Goal: Transaction & Acquisition: Purchase product/service

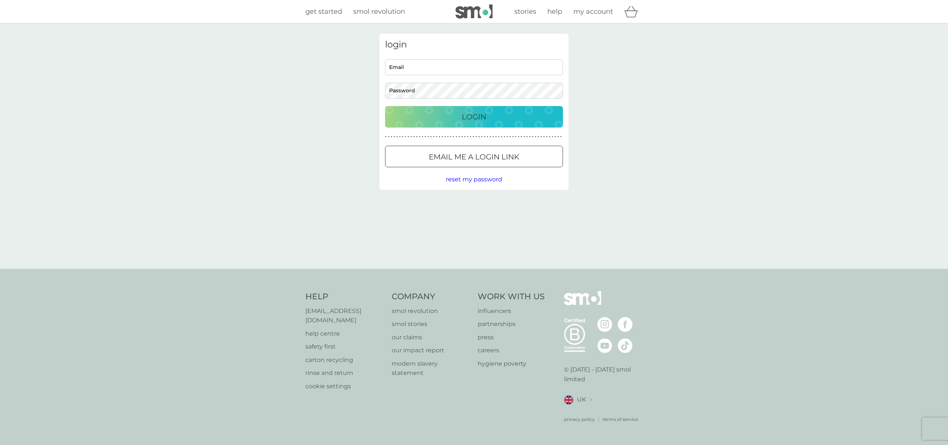
type input "[PERSON_NAME][EMAIL_ADDRESS][DOMAIN_NAME]"
click at [495, 122] on div "Login" at bounding box center [473, 117] width 163 height 12
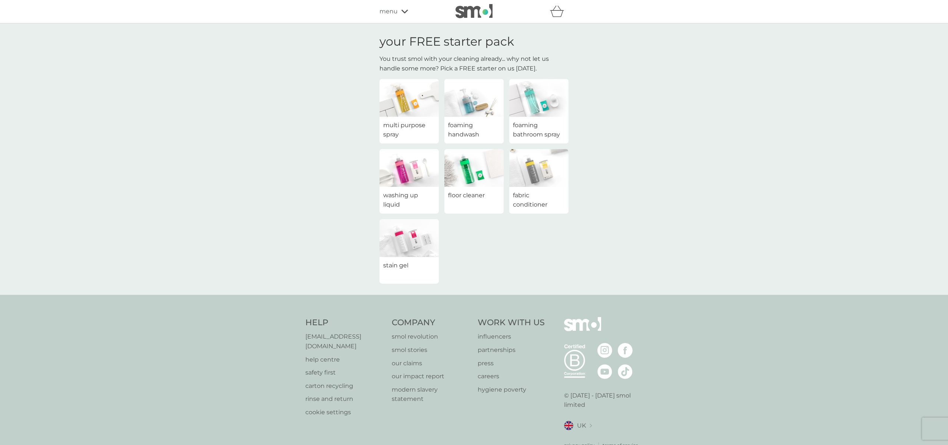
click at [542, 109] on img at bounding box center [538, 98] width 59 height 38
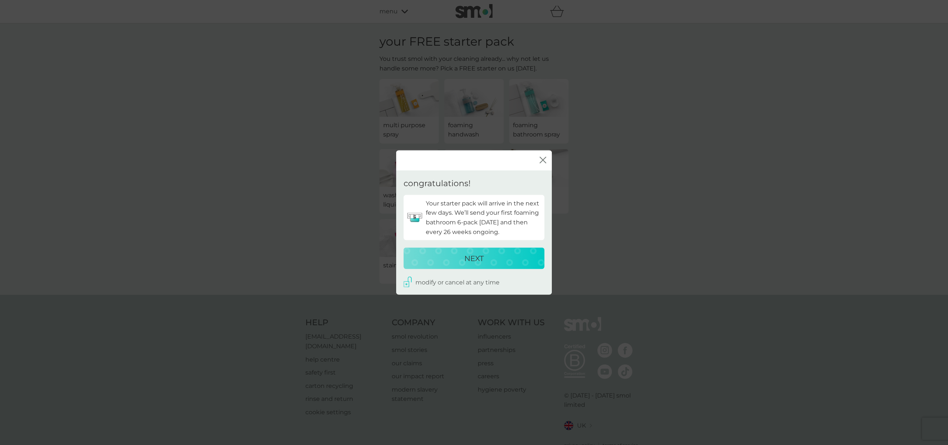
click at [542, 161] on icon "close" at bounding box center [543, 159] width 7 height 7
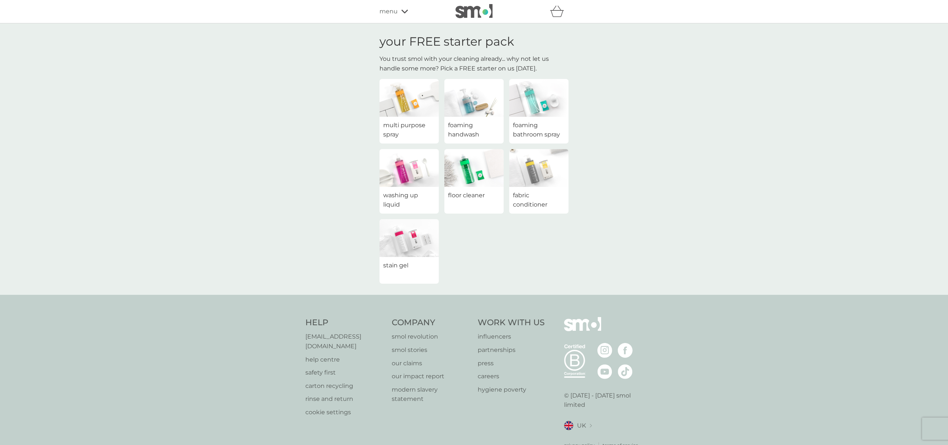
click at [540, 132] on span "foaming bathroom spray" at bounding box center [539, 129] width 52 height 19
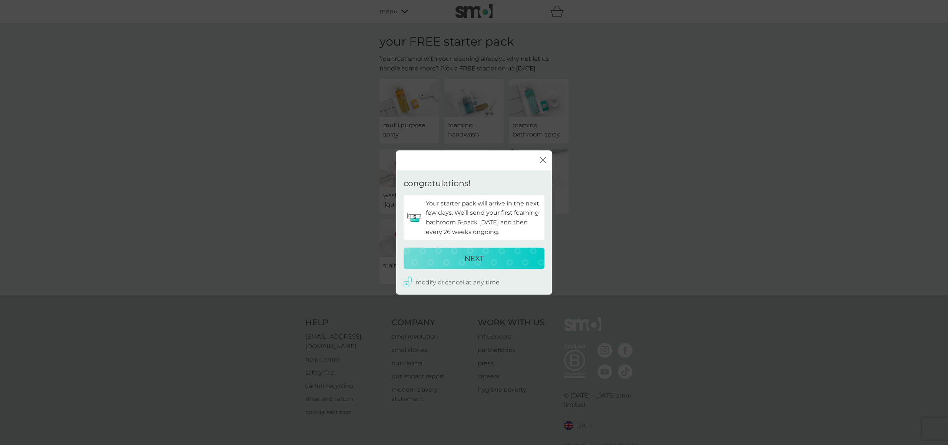
click at [480, 264] on button "NEXT" at bounding box center [474, 258] width 141 height 21
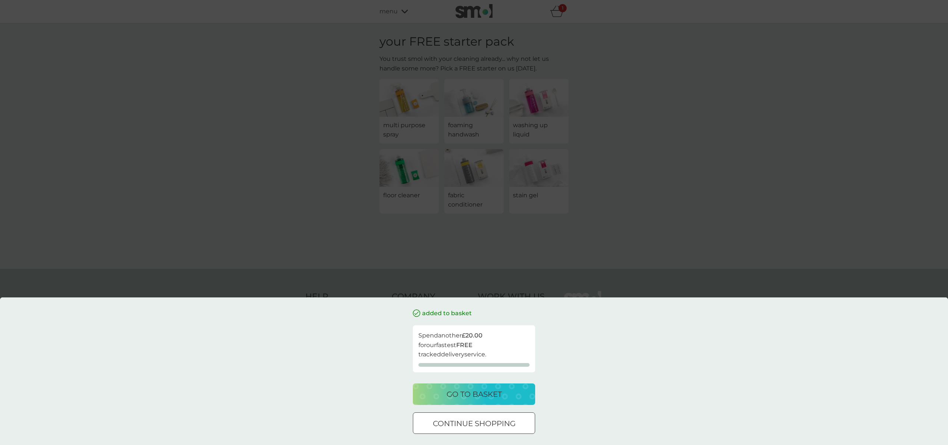
click at [505, 402] on button "go to basket" at bounding box center [474, 393] width 122 height 21
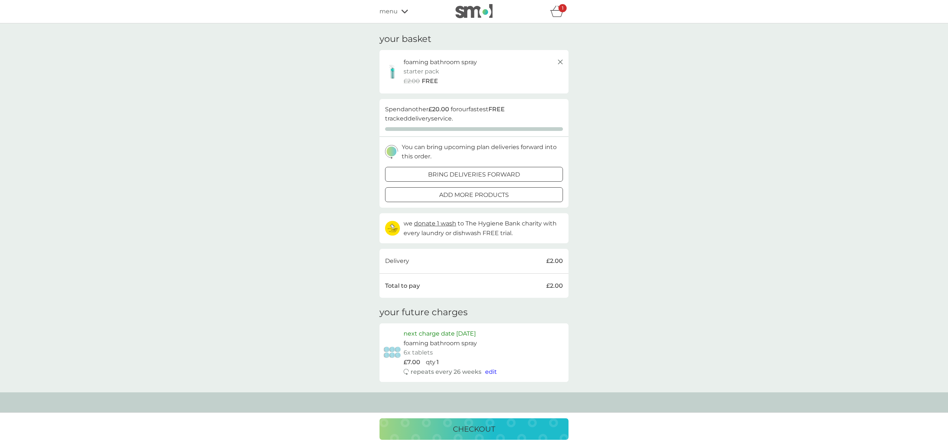
click at [491, 372] on span "edit" at bounding box center [491, 371] width 12 height 7
select select "182"
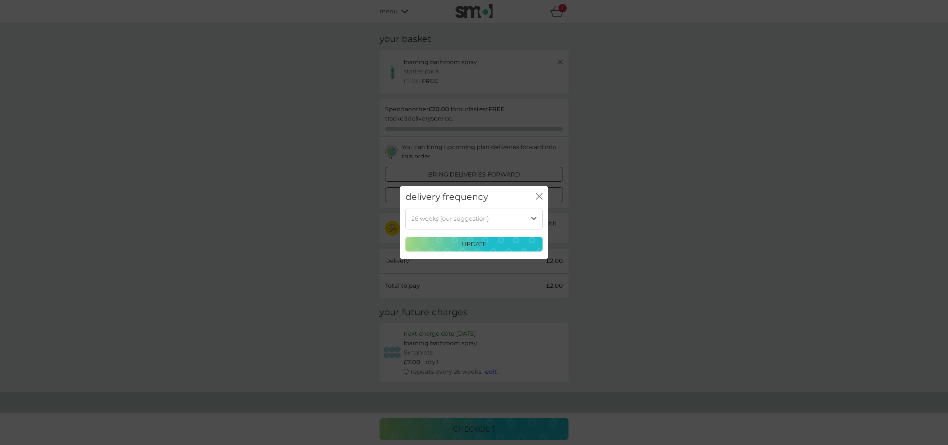
click at [491, 372] on div "delivery frequency close 1 week 2 weeks 3 weeks 4 weeks 5 weeks 6 weeks 7 weeks…" at bounding box center [474, 222] width 948 height 445
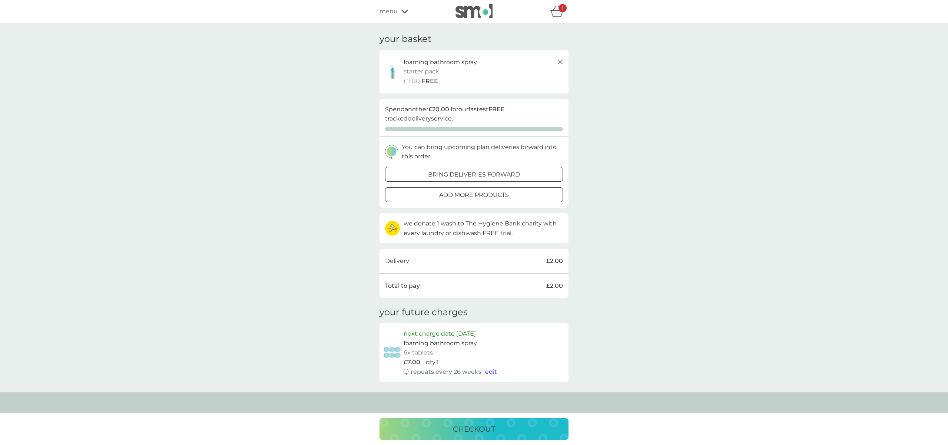
click at [408, 10] on div "menu" at bounding box center [410, 12] width 63 height 10
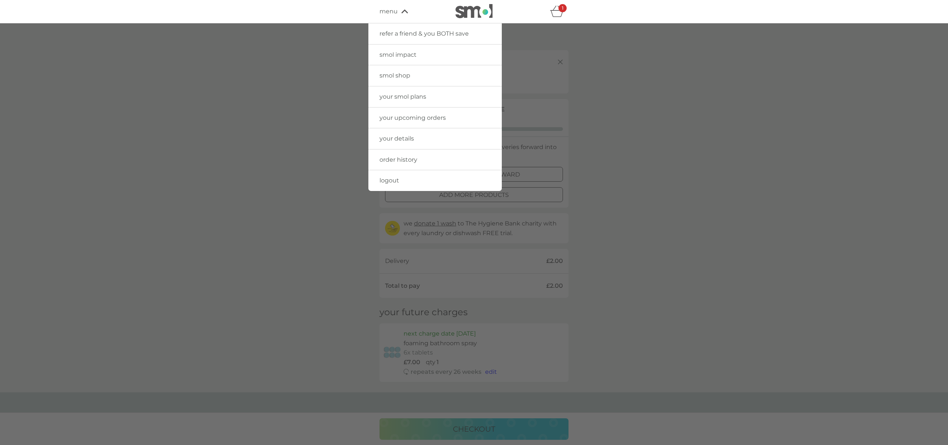
click at [402, 72] on link "smol shop" at bounding box center [434, 75] width 133 height 21
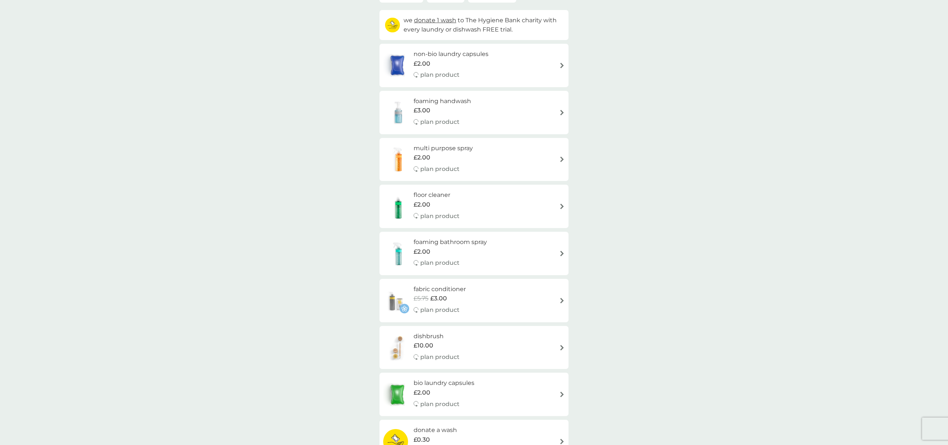
scroll to position [92, 0]
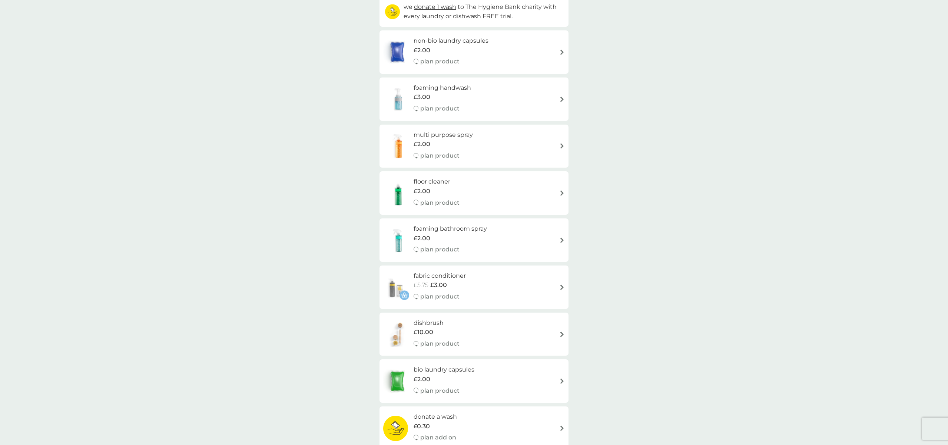
click at [562, 239] on img at bounding box center [562, 240] width 6 height 6
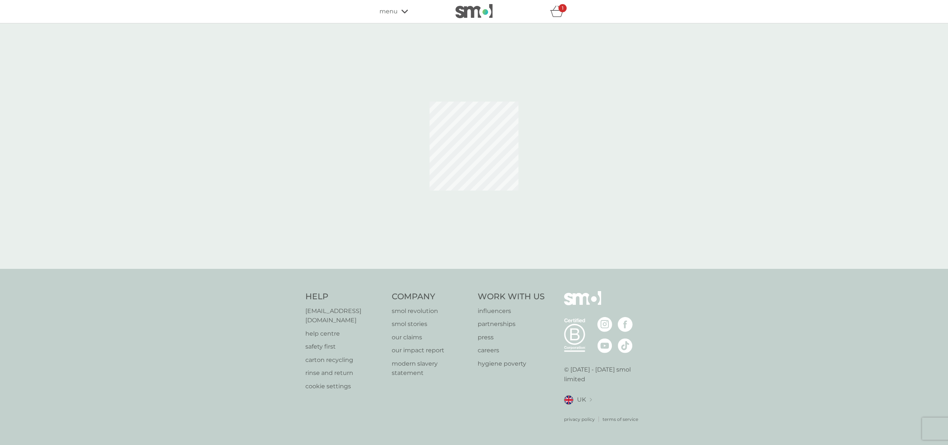
select select "182"
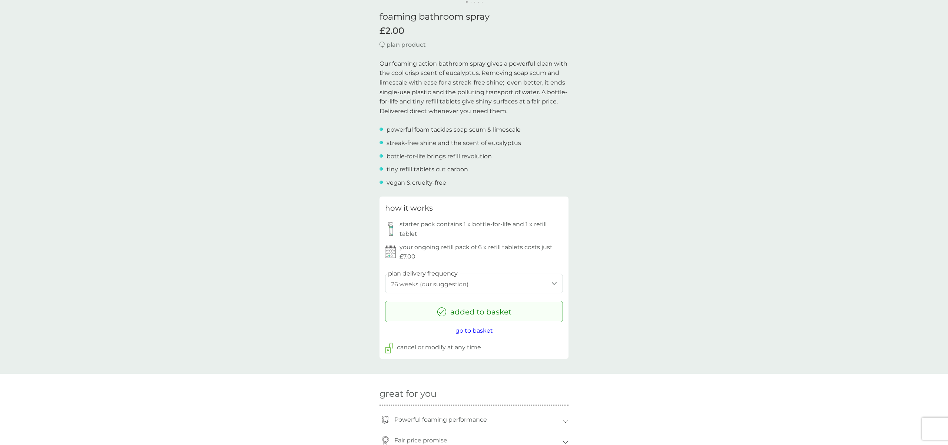
scroll to position [192, 0]
click at [472, 326] on span "go to basket" at bounding box center [473, 326] width 37 height 7
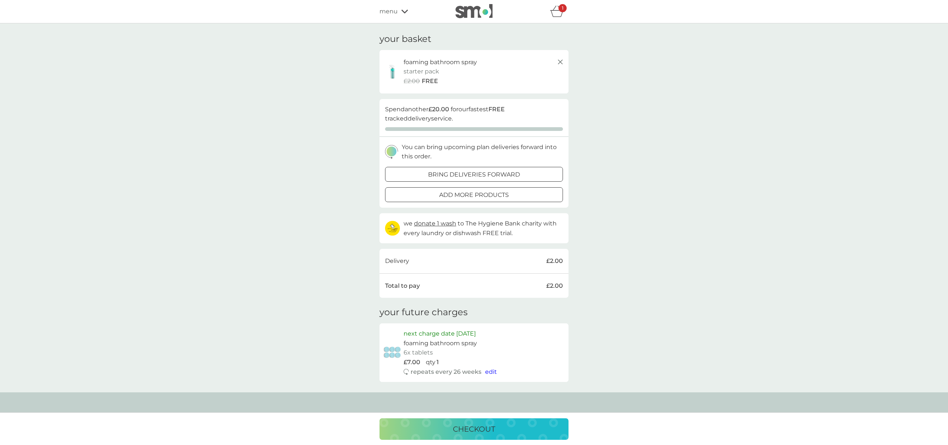
click at [464, 431] on p "checkout" at bounding box center [474, 429] width 42 height 12
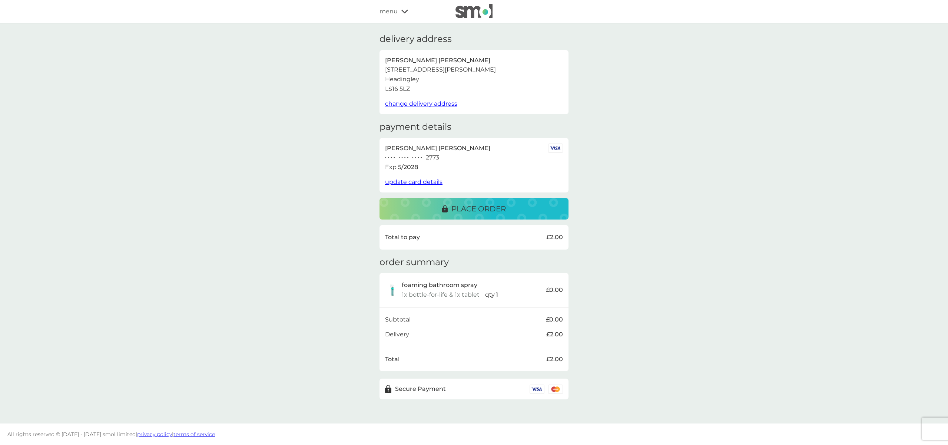
click at [475, 209] on p "place order" at bounding box center [478, 209] width 54 height 12
